Goal: Transaction & Acquisition: Purchase product/service

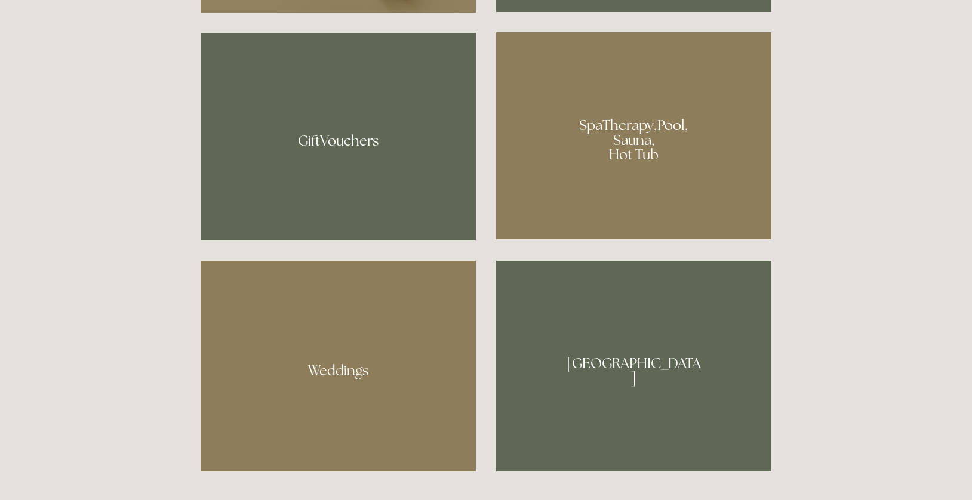
scroll to position [978, 0]
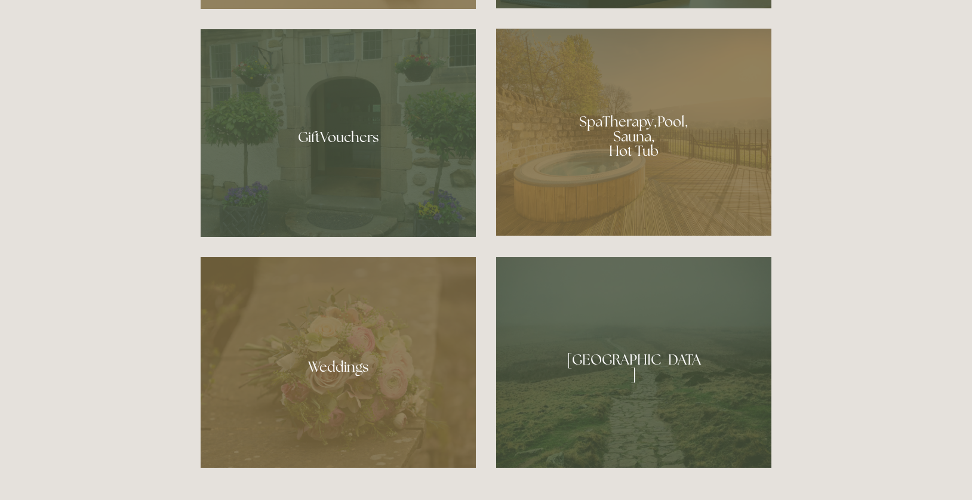
click at [668, 162] on div at bounding box center [633, 132] width 275 height 207
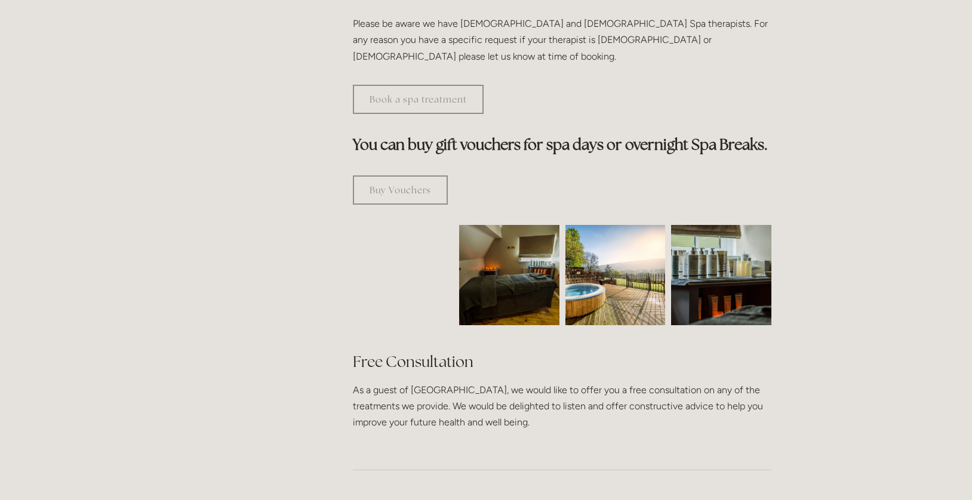
scroll to position [648, 0]
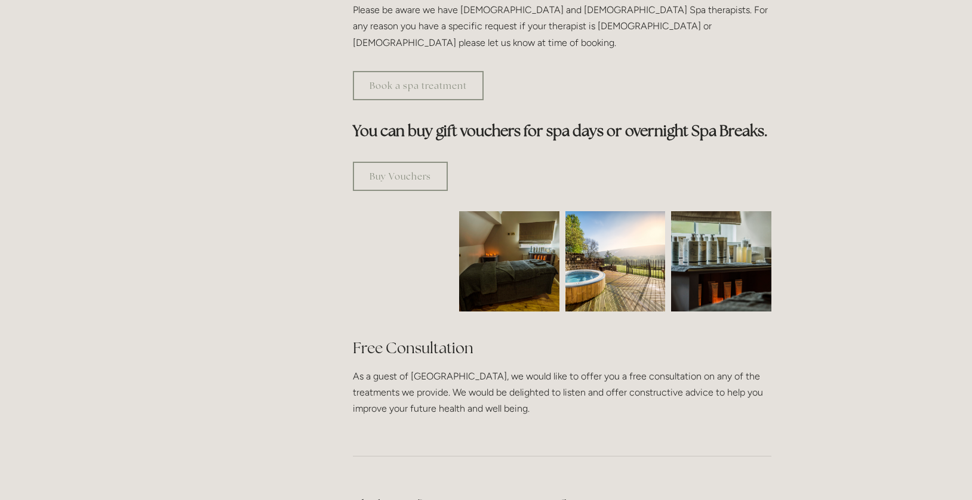
click at [497, 217] on img at bounding box center [509, 261] width 150 height 100
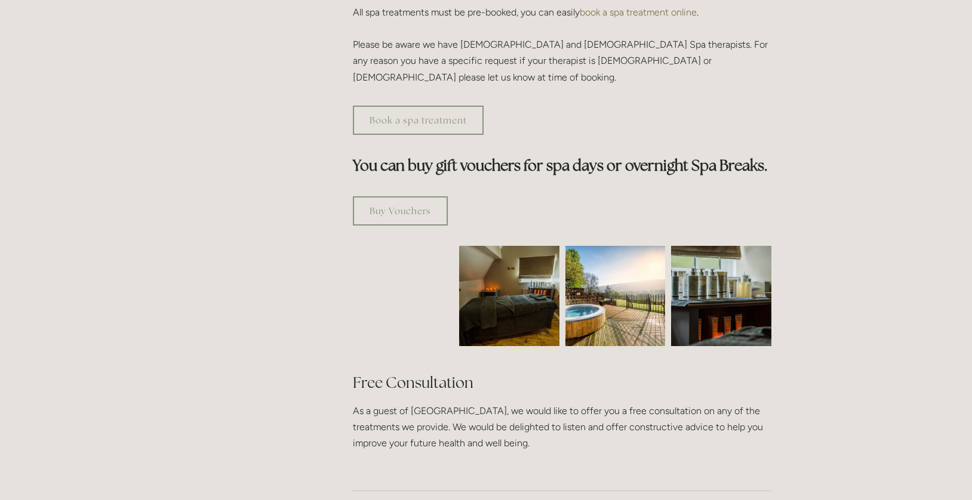
scroll to position [609, 0]
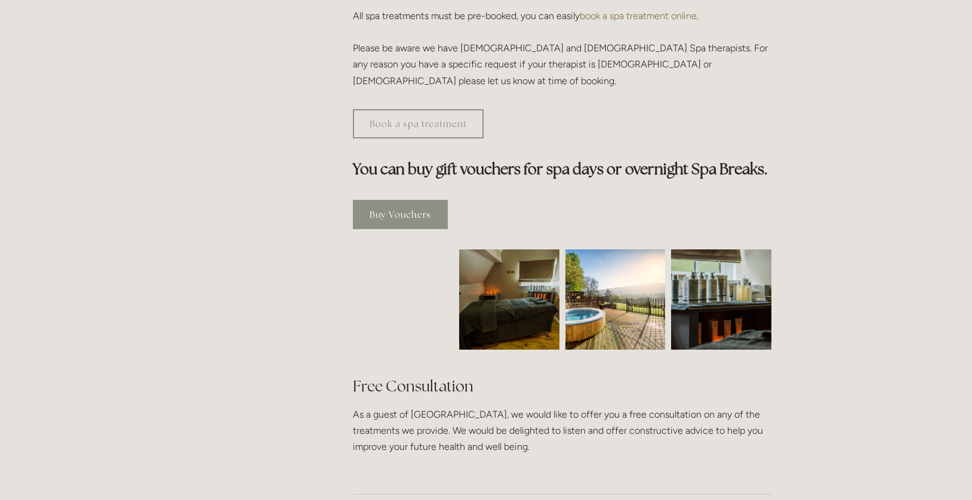
click at [412, 200] on link "Buy Vouchers" at bounding box center [400, 214] width 95 height 29
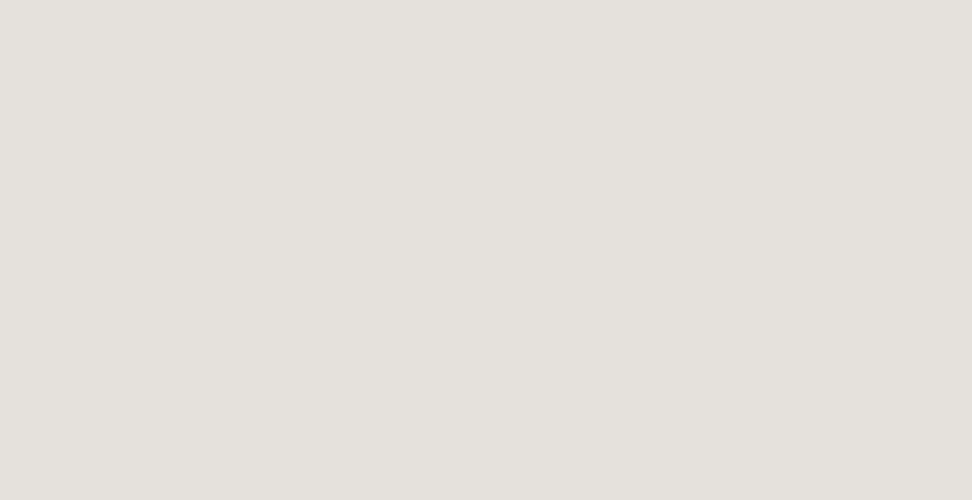
scroll to position [1016, 0]
